Goal: Task Accomplishment & Management: Manage account settings

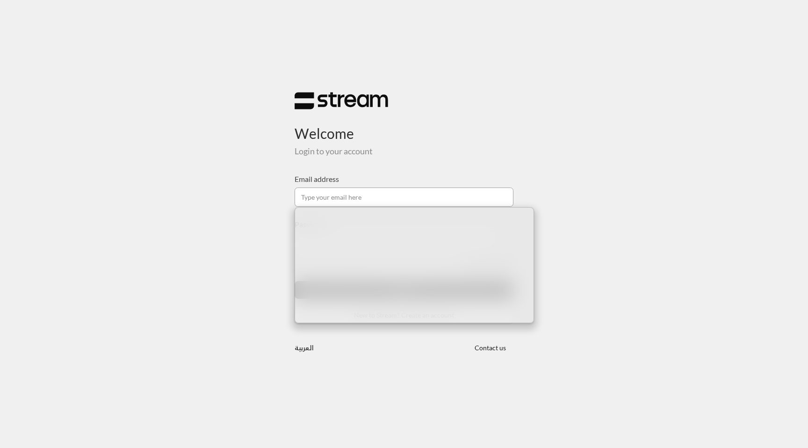
type input "[EMAIL_ADDRESS][DOMAIN_NAME]"
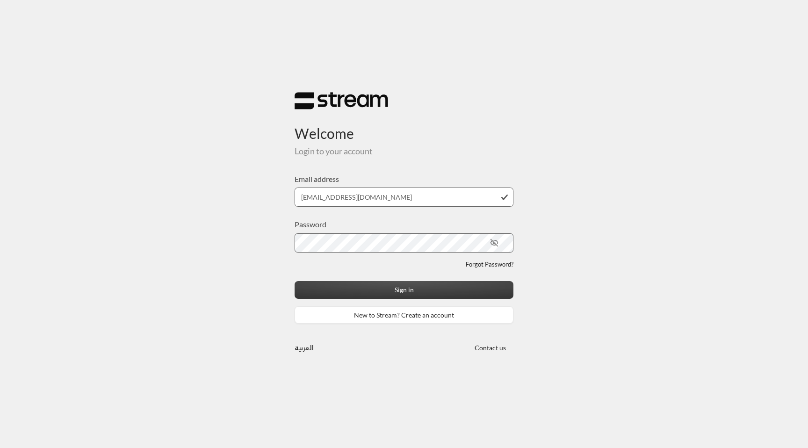
click at [372, 290] on button "Sign in" at bounding box center [404, 289] width 219 height 17
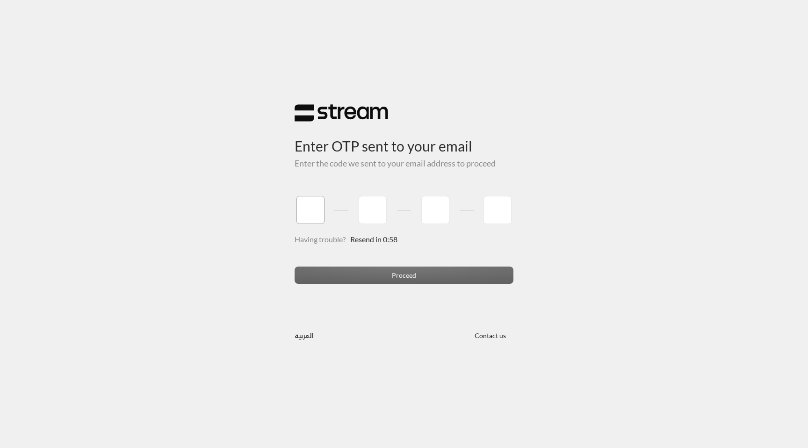
type input "1"
type input "2"
type input "3"
type input "4"
